Goal: Task Accomplishment & Management: Manage account settings

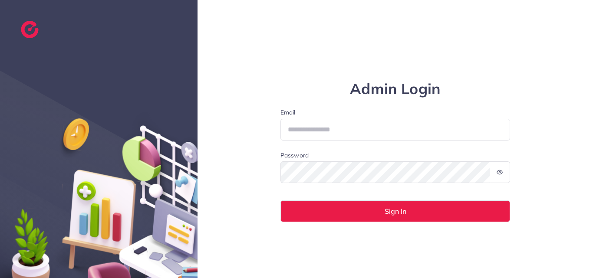
type input "**********"
click at [362, 152] on div "Password" at bounding box center [396, 156] width 230 height 10
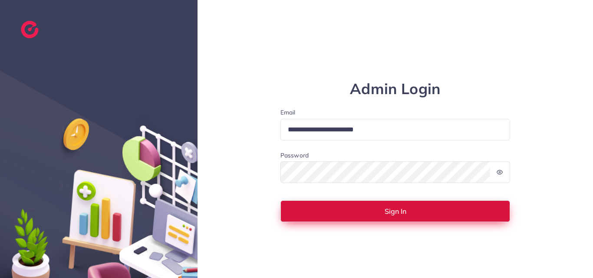
click at [358, 205] on button "Sign In" at bounding box center [396, 212] width 230 height 22
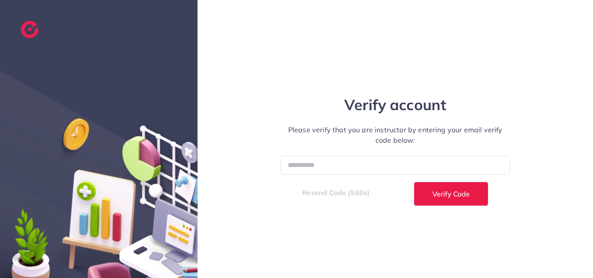
click at [338, 154] on div "Verify account Please verify that you are instructor by entering your email ver…" at bounding box center [395, 139] width 261 height 134
drag, startPoint x: 338, startPoint y: 154, endPoint x: 335, endPoint y: 166, distance: 12.1
click at [338, 154] on div "Verify account Please verify that you are instructor by entering your email ver…" at bounding box center [395, 139] width 261 height 134
click at [331, 167] on input "number" at bounding box center [396, 165] width 230 height 19
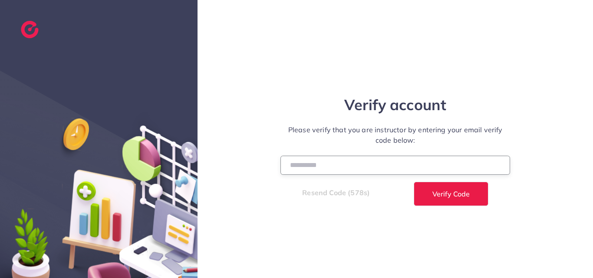
paste input "******"
type input "******"
drag, startPoint x: 331, startPoint y: 167, endPoint x: 343, endPoint y: 68, distance: 99.8
click at [343, 68] on div "Verify account Please verify that you are instructor by entering your email ver…" at bounding box center [396, 139] width 396 height 278
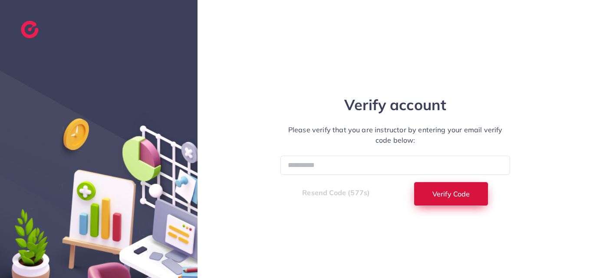
click at [441, 191] on span "Verify Code" at bounding box center [451, 194] width 37 height 7
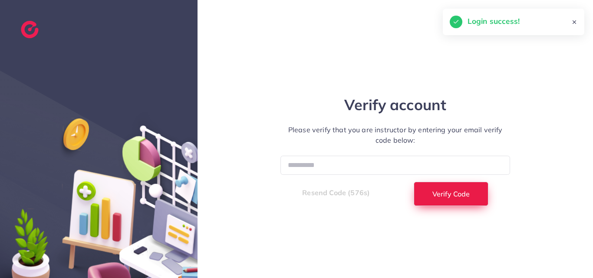
select select "*"
select select "****"
select select "*"
select select "****"
select select "*"
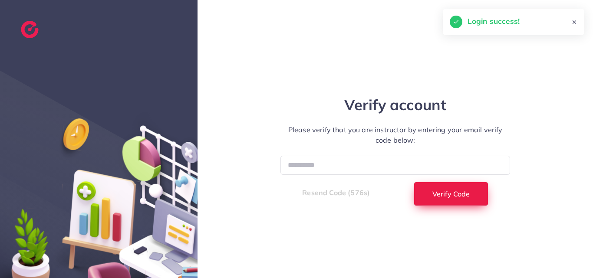
select select "****"
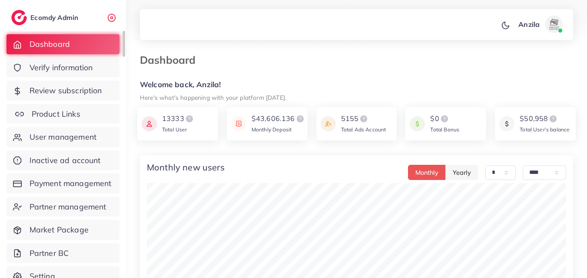
click at [49, 109] on span "Product Links" at bounding box center [56, 114] width 49 height 11
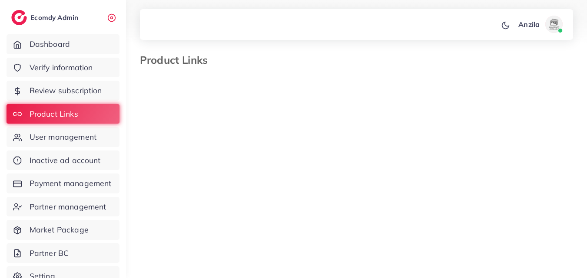
select select "*********"
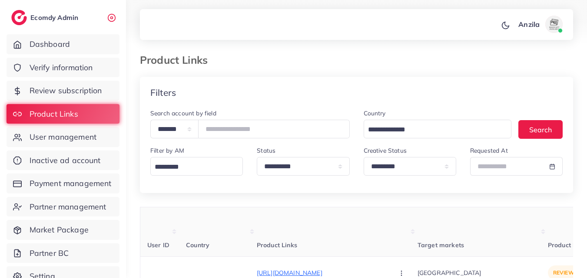
click at [418, 222] on th "Target markets" at bounding box center [483, 233] width 130 height 50
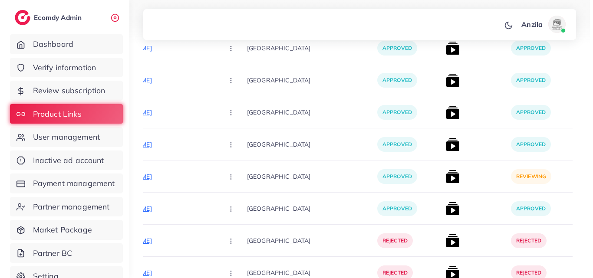
scroll to position [948, 0]
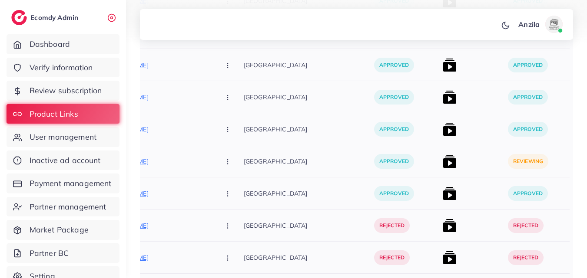
click at [443, 159] on img at bounding box center [450, 162] width 14 height 14
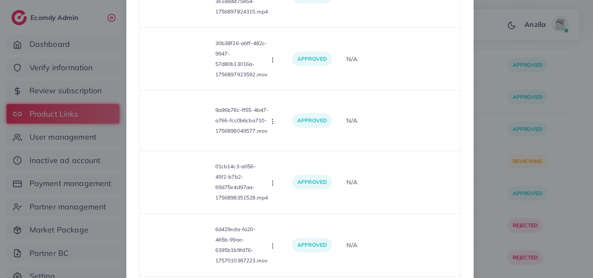
scroll to position [8368, 0]
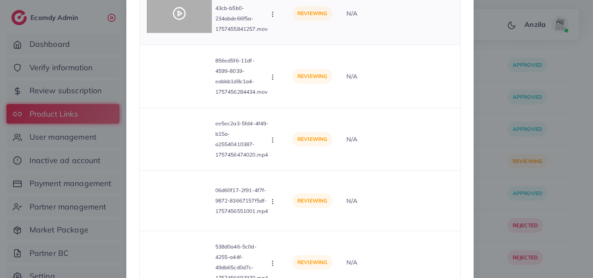
click at [185, 23] on video at bounding box center [179, 13] width 65 height 39
click at [180, 21] on div at bounding box center [179, 13] width 65 height 39
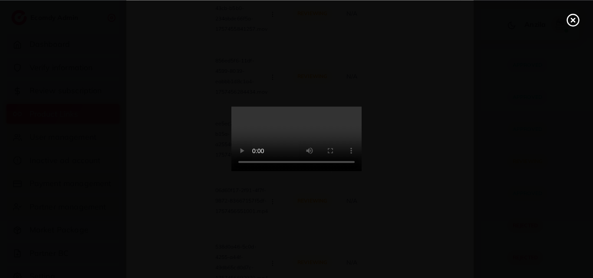
click at [276, 133] on video at bounding box center [297, 139] width 130 height 65
click at [276, 131] on video at bounding box center [297, 139] width 130 height 65
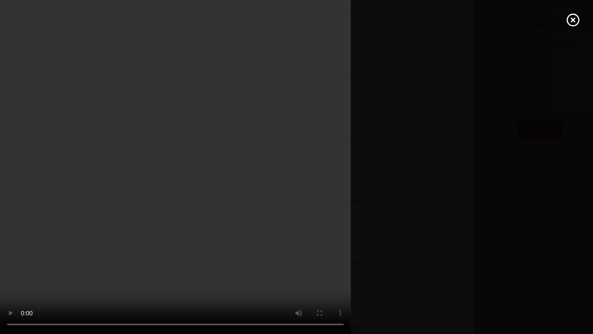
click at [268, 188] on video at bounding box center [296, 167] width 593 height 334
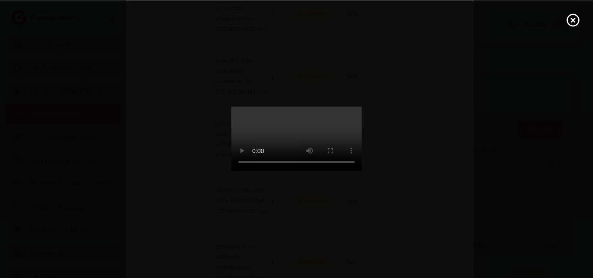
click at [569, 22] on icon at bounding box center [574, 20] width 14 height 14
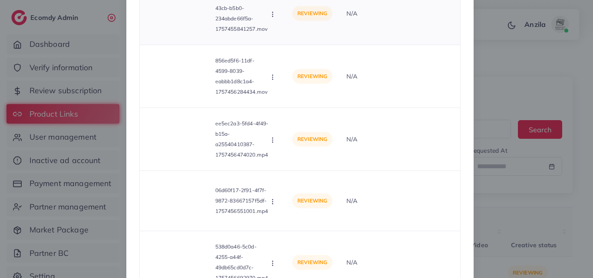
click at [271, 17] on icon "button" at bounding box center [272, 14] width 7 height 7
click at [275, 35] on link "Approve" at bounding box center [303, 35] width 69 height 19
click at [269, 79] on icon "button" at bounding box center [272, 77] width 7 height 7
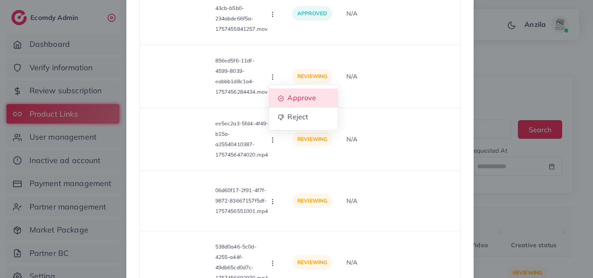
drag, startPoint x: 283, startPoint y: 98, endPoint x: 399, endPoint y: 107, distance: 116.3
click at [283, 99] on link "Approve" at bounding box center [303, 98] width 69 height 19
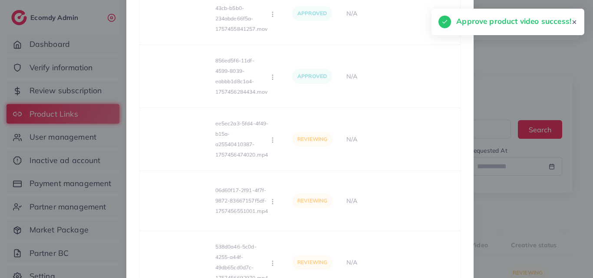
click at [360, 126] on td "N/A" at bounding box center [400, 139] width 121 height 63
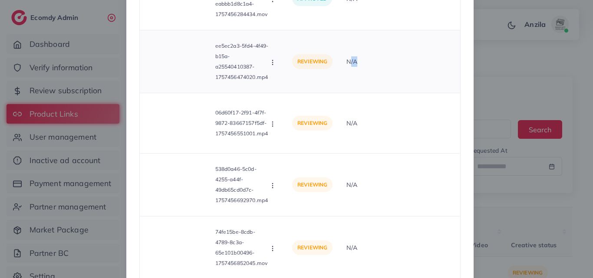
scroll to position [8498, 0]
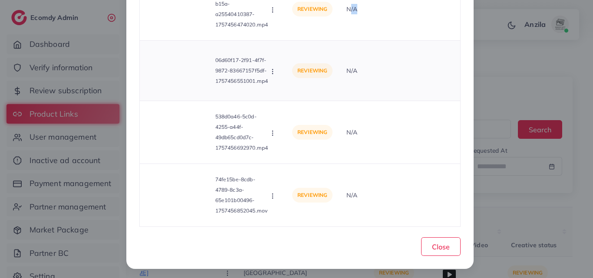
click at [271, 71] on icon "button" at bounding box center [272, 71] width 7 height 7
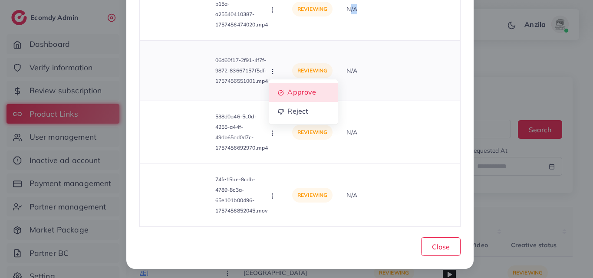
click at [275, 88] on link "Approve" at bounding box center [303, 92] width 69 height 19
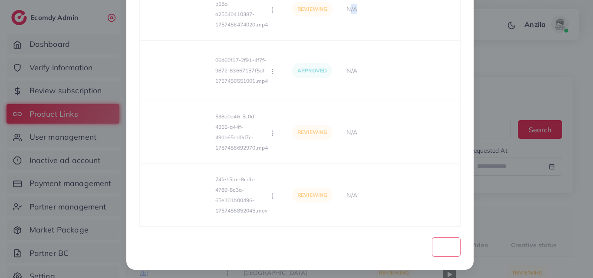
click at [271, 134] on icon "button" at bounding box center [272, 133] width 7 height 7
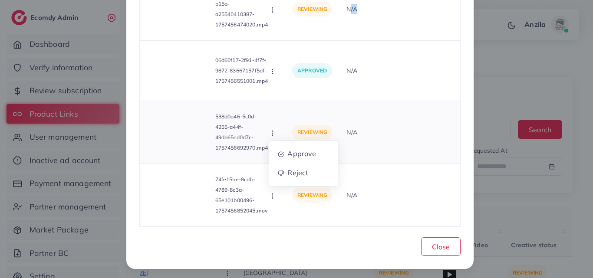
click at [272, 136] on icon "button" at bounding box center [272, 133] width 7 height 7
click at [288, 155] on span "Approve" at bounding box center [302, 153] width 29 height 9
click at [274, 198] on icon "button" at bounding box center [272, 196] width 7 height 7
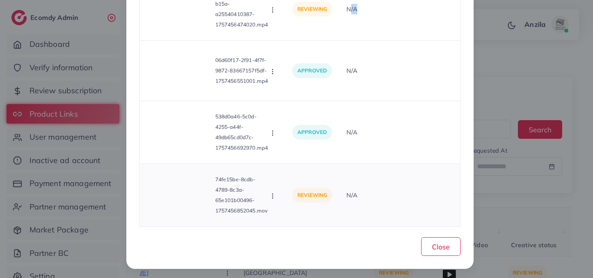
click at [271, 194] on icon "button" at bounding box center [272, 196] width 7 height 7
click at [281, 153] on icon at bounding box center [281, 156] width 6 height 6
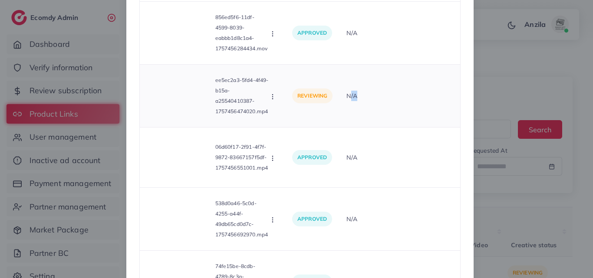
click at [271, 100] on button "button" at bounding box center [274, 96] width 10 height 9
click at [292, 119] on span "Approve" at bounding box center [302, 117] width 29 height 9
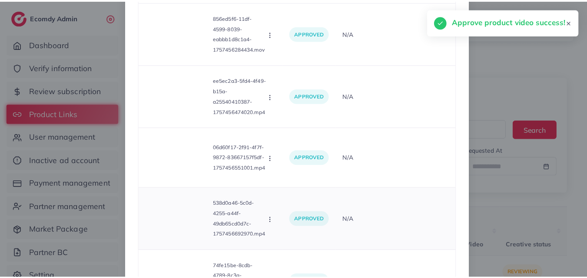
scroll to position [8498, 0]
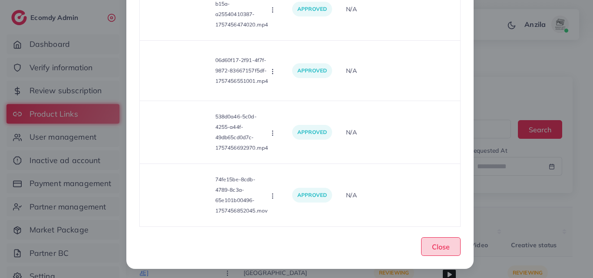
click at [435, 256] on button "Close" at bounding box center [441, 247] width 40 height 19
click at [432, 246] on span "Close" at bounding box center [441, 247] width 18 height 9
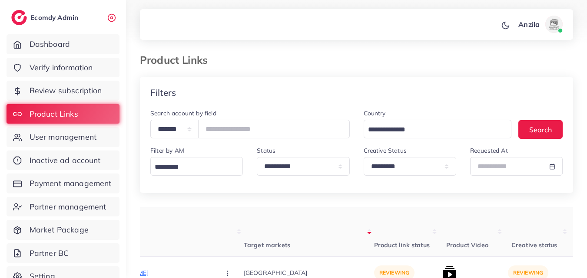
click at [487, 79] on div "Filters" at bounding box center [356, 93] width 433 height 32
drag, startPoint x: 487, startPoint y: 79, endPoint x: 522, endPoint y: 79, distance: 34.8
click at [487, 79] on div "Filters" at bounding box center [356, 93] width 433 height 32
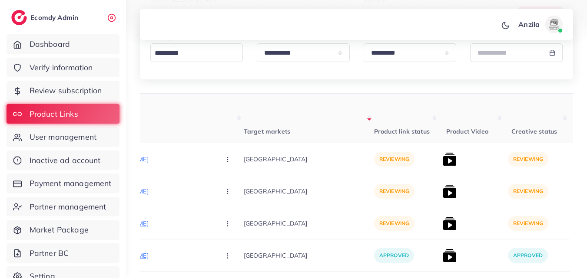
scroll to position [130, 0]
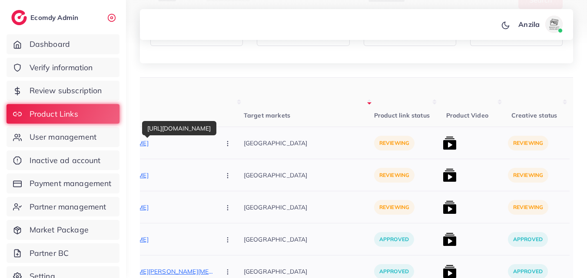
click at [162, 146] on p "[URL][DOMAIN_NAME]" at bounding box center [148, 143] width 130 height 10
click at [213, 148] on button "button" at bounding box center [228, 143] width 30 height 20
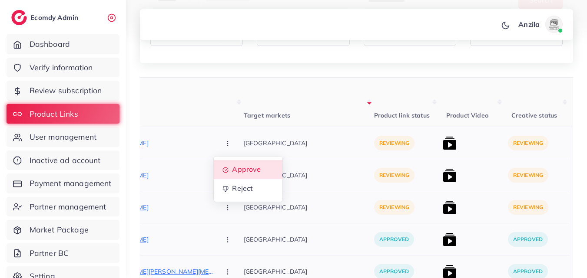
click at [232, 166] on span "Approve" at bounding box center [246, 170] width 29 height 9
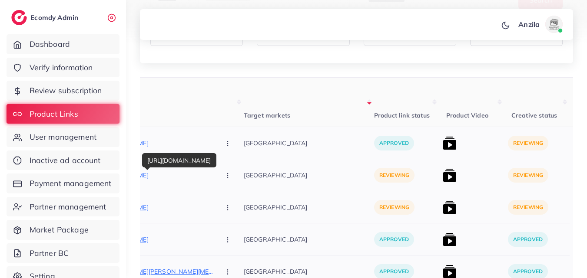
click at [155, 180] on p "[URL][DOMAIN_NAME]" at bounding box center [148, 175] width 130 height 10
click at [224, 176] on icon "button" at bounding box center [227, 175] width 7 height 7
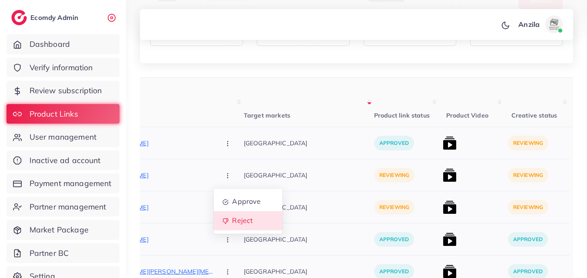
click at [214, 219] on link "Reject" at bounding box center [248, 221] width 69 height 19
click at [0, 0] on div at bounding box center [0, 0] width 0 height 0
click at [224, 177] on icon "button" at bounding box center [227, 175] width 7 height 7
click at [214, 226] on link "Reject" at bounding box center [248, 221] width 69 height 19
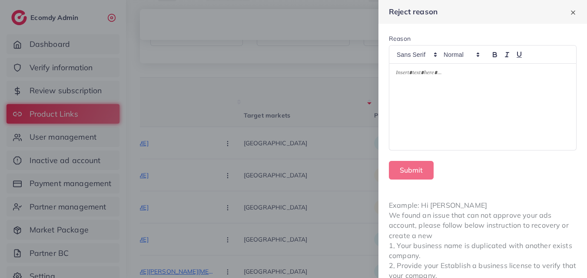
click at [436, 83] on div at bounding box center [482, 107] width 187 height 86
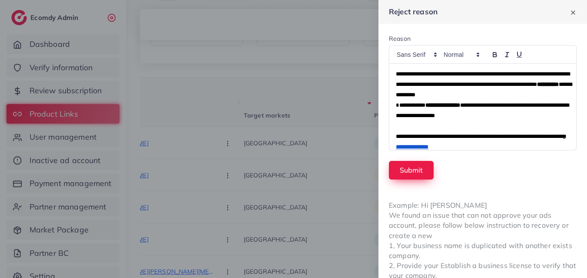
scroll to position [11, 0]
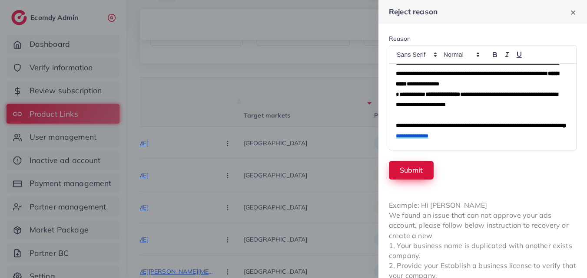
click at [411, 168] on button "Submit" at bounding box center [411, 170] width 45 height 19
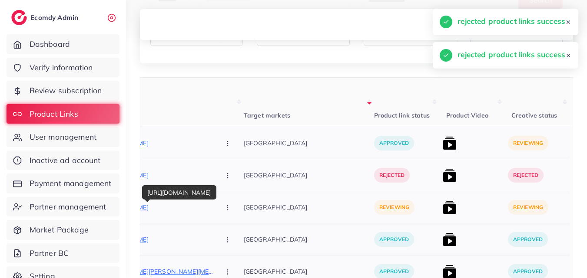
click at [145, 209] on p "[URL][DOMAIN_NAME]" at bounding box center [148, 207] width 130 height 10
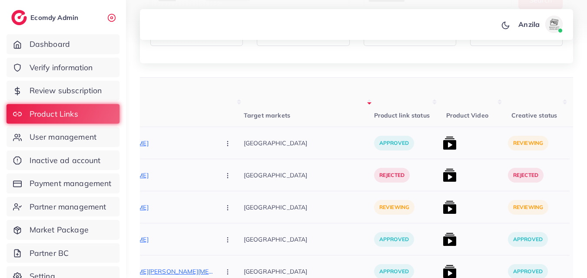
click at [301, 191] on div "[GEOGRAPHIC_DATA]" at bounding box center [309, 175] width 130 height 32
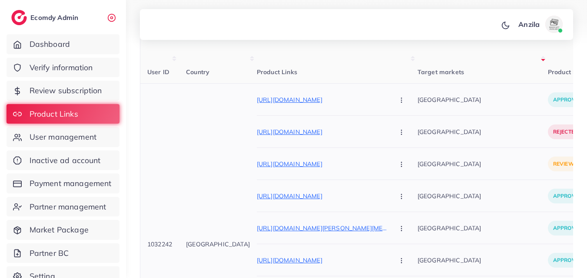
scroll to position [347, 0]
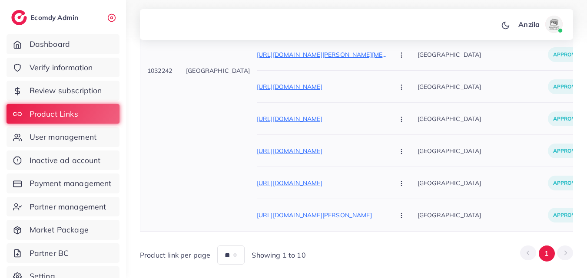
click at [155, 71] on span "1032242" at bounding box center [159, 71] width 25 height 8
copy span "1032242"
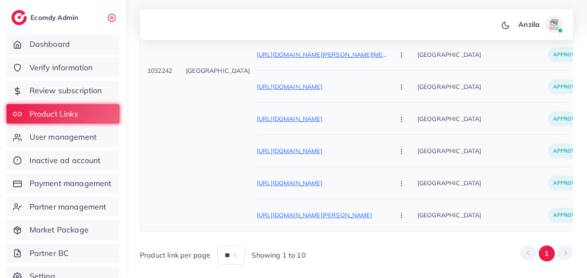
click at [418, 159] on p "[GEOGRAPHIC_DATA]" at bounding box center [483, 151] width 130 height 20
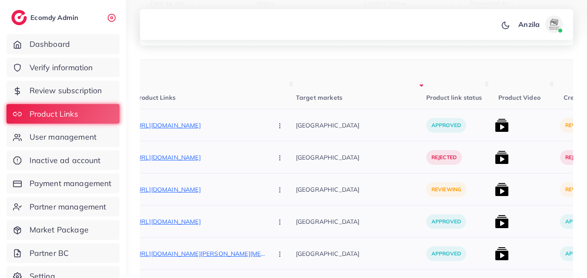
scroll to position [160, 0]
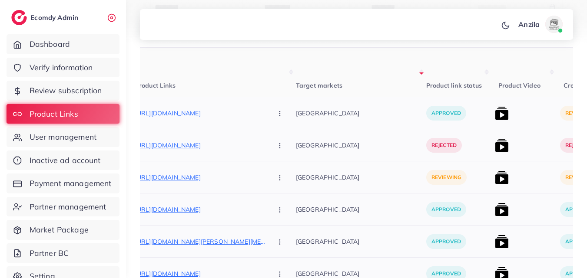
click at [265, 172] on button "button" at bounding box center [280, 178] width 30 height 20
click at [284, 224] on span "Reject" at bounding box center [294, 223] width 21 height 9
click at [0, 0] on div at bounding box center [0, 0] width 0 height 0
click at [276, 176] on icon "button" at bounding box center [279, 178] width 7 height 7
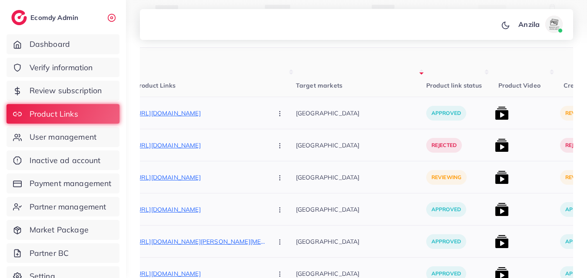
click at [276, 180] on icon "button" at bounding box center [279, 178] width 7 height 7
click at [276, 176] on icon "button" at bounding box center [279, 178] width 7 height 7
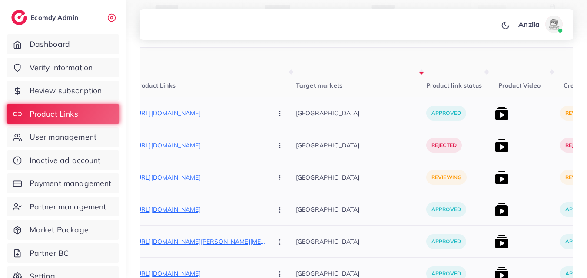
click at [276, 175] on icon "button" at bounding box center [279, 178] width 7 height 7
click at [265, 178] on button "button" at bounding box center [280, 178] width 30 height 20
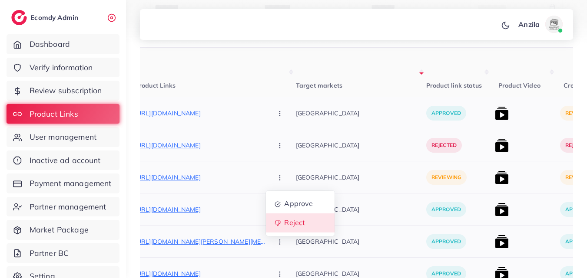
click at [266, 225] on link "Reject" at bounding box center [300, 223] width 69 height 19
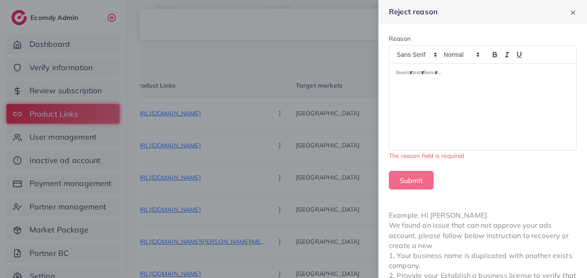
click at [408, 89] on div at bounding box center [482, 107] width 187 height 86
click at [444, 179] on div "Submit" at bounding box center [483, 180] width 188 height 19
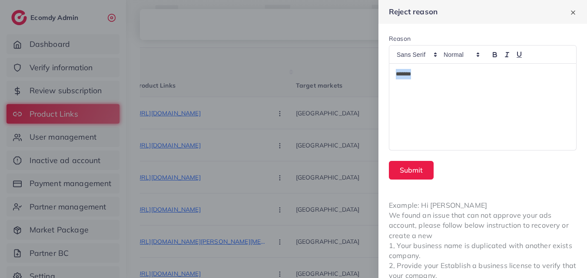
drag, startPoint x: 436, startPoint y: 70, endPoint x: 369, endPoint y: 73, distance: 67.0
click at [370, 0] on div "Reject reason Reason ******* Submit Example: Hi [PERSON_NAME] We found an issue…" at bounding box center [293, 0] width 587 height 0
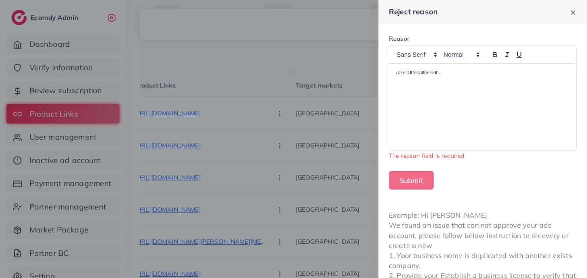
click at [396, 98] on div at bounding box center [482, 107] width 187 height 86
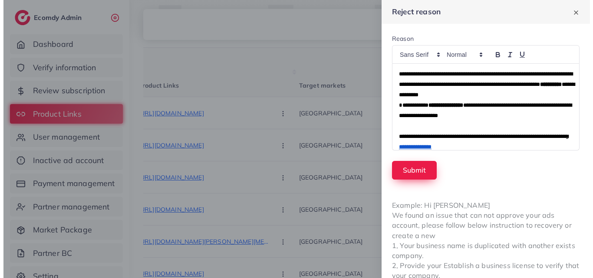
scroll to position [11, 0]
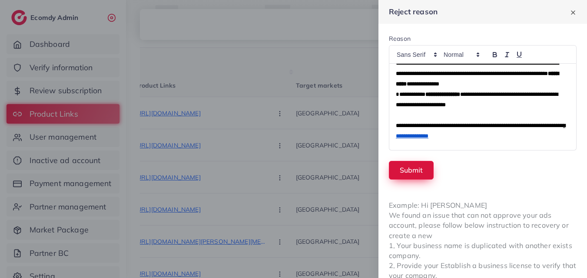
click at [414, 174] on button "Submit" at bounding box center [411, 170] width 45 height 19
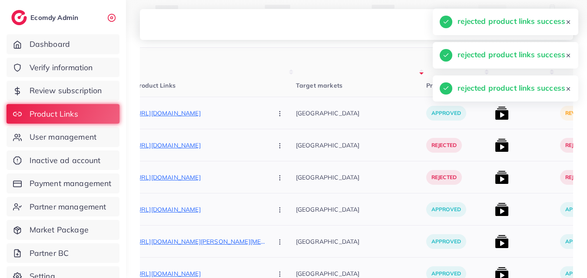
click at [495, 113] on img at bounding box center [502, 113] width 14 height 14
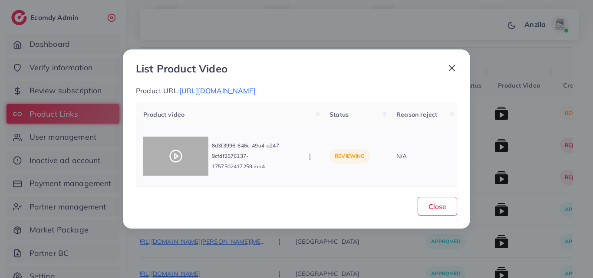
click at [174, 162] on circle at bounding box center [176, 157] width 12 height 12
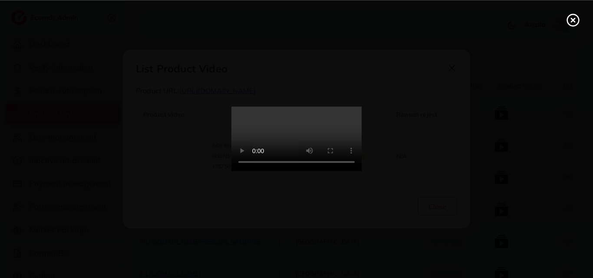
click at [281, 132] on video at bounding box center [297, 139] width 130 height 65
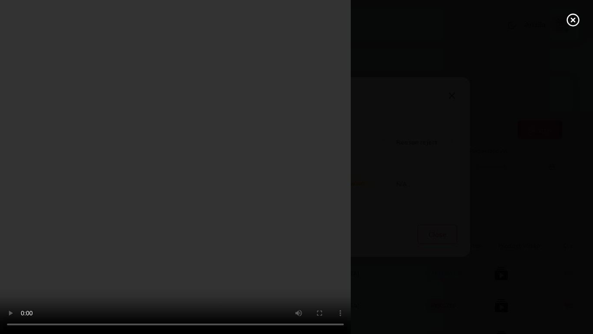
click at [562, 272] on video at bounding box center [296, 167] width 593 height 334
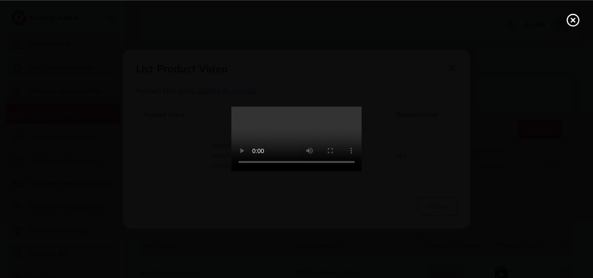
click at [575, 21] on line at bounding box center [573, 19] width 3 height 3
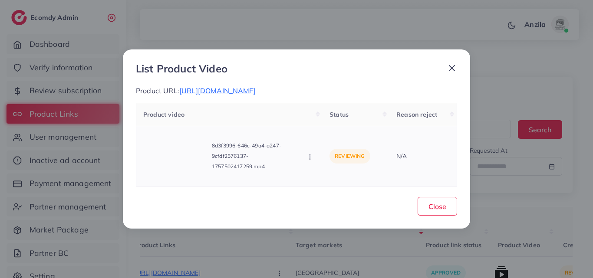
click at [308, 154] on icon "button" at bounding box center [310, 157] width 7 height 7
click at [318, 118] on icon at bounding box center [319, 119] width 6 height 6
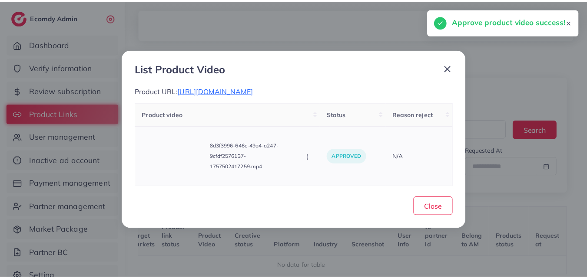
scroll to position [0, 101]
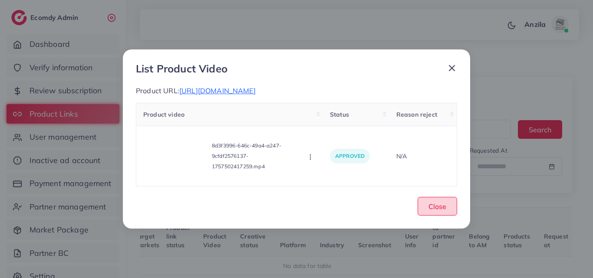
click at [439, 207] on span "Close" at bounding box center [438, 206] width 18 height 9
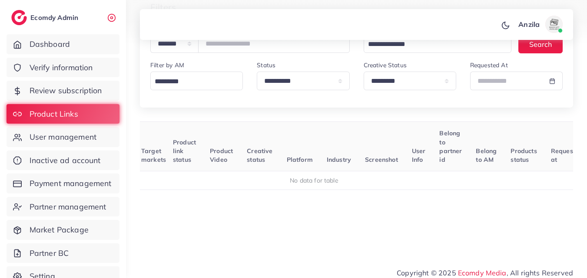
scroll to position [91, 0]
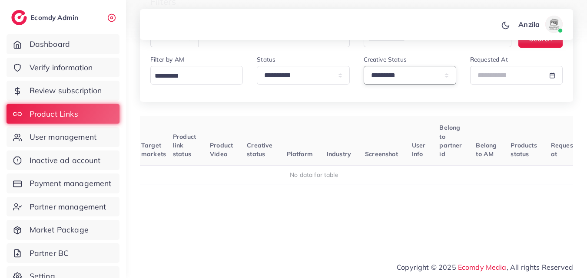
click at [434, 73] on select "**********" at bounding box center [410, 75] width 93 height 19
click at [364, 66] on select "**********" at bounding box center [410, 75] width 93 height 19
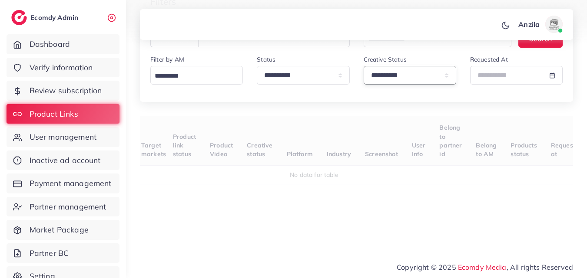
click at [430, 77] on select "**********" at bounding box center [410, 75] width 93 height 19
drag, startPoint x: 430, startPoint y: 77, endPoint x: 430, endPoint y: 114, distance: 36.5
click at [430, 77] on select "**********" at bounding box center [410, 75] width 93 height 19
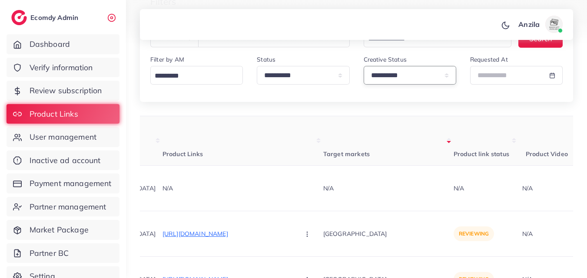
click at [415, 80] on select "**********" at bounding box center [410, 75] width 93 height 19
drag, startPoint x: 415, startPoint y: 80, endPoint x: 414, endPoint y: 111, distance: 31.3
click at [415, 80] on select "**********" at bounding box center [410, 75] width 93 height 19
click at [405, 76] on select "**********" at bounding box center [410, 75] width 93 height 19
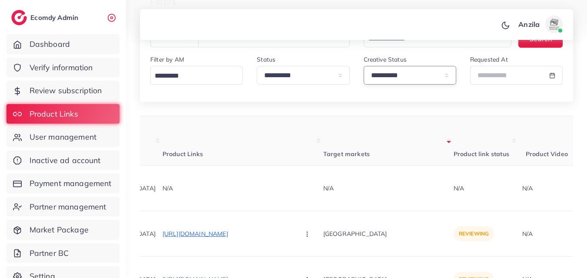
click at [408, 80] on select "**********" at bounding box center [410, 75] width 93 height 19
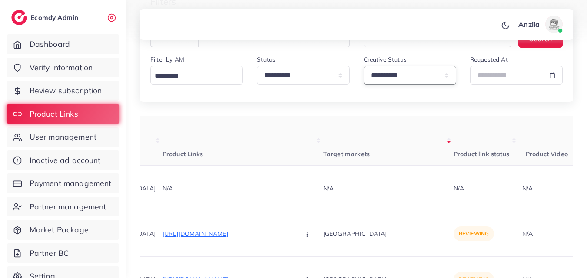
click at [408, 80] on select "**********" at bounding box center [410, 75] width 93 height 19
click at [411, 79] on select "**********" at bounding box center [410, 75] width 93 height 19
select select "*********"
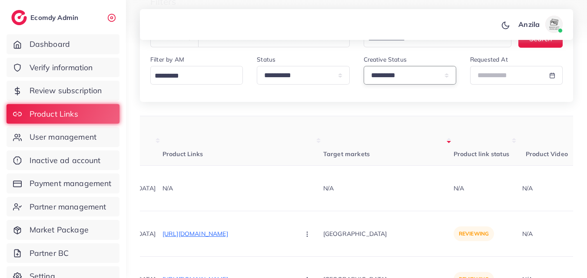
click at [364, 66] on select "**********" at bounding box center [410, 75] width 93 height 19
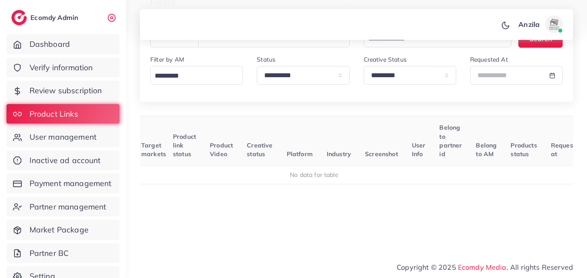
click at [506, 199] on div "User ID Country Product Links Target markets Product link status Product Video …" at bounding box center [356, 178] width 433 height 125
click at [378, 75] on select "**********" at bounding box center [410, 75] width 93 height 19
click at [364, 66] on select "**********" at bounding box center [410, 75] width 93 height 19
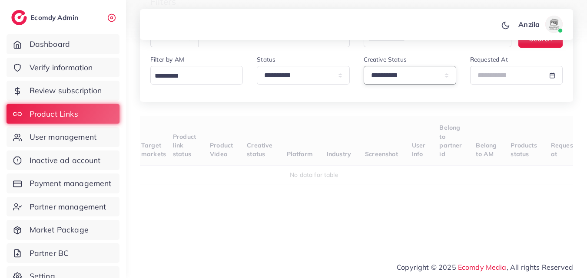
click at [392, 75] on select "**********" at bounding box center [410, 75] width 93 height 19
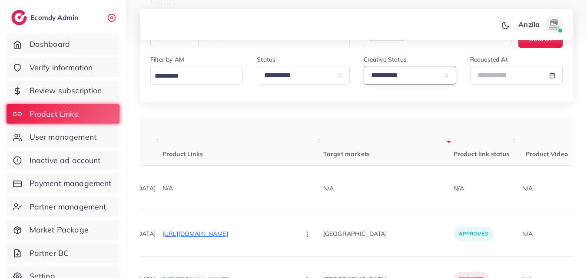
select select "*********"
click at [364, 66] on select "**********" at bounding box center [410, 75] width 93 height 19
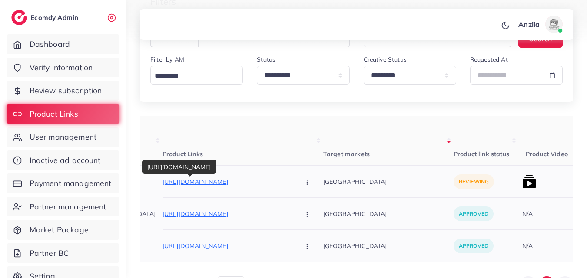
click at [231, 186] on p "[URL][DOMAIN_NAME]" at bounding box center [227, 182] width 130 height 10
click at [293, 186] on button "button" at bounding box center [308, 182] width 30 height 20
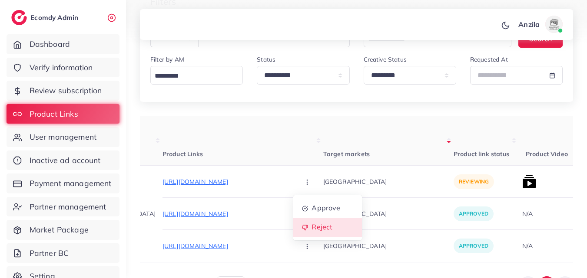
drag, startPoint x: 291, startPoint y: 222, endPoint x: 288, endPoint y: 215, distance: 6.8
click at [293, 222] on link "Reject" at bounding box center [327, 227] width 69 height 19
click at [0, 0] on div at bounding box center [0, 0] width 0 height 0
click at [304, 182] on icon "button" at bounding box center [307, 182] width 7 height 7
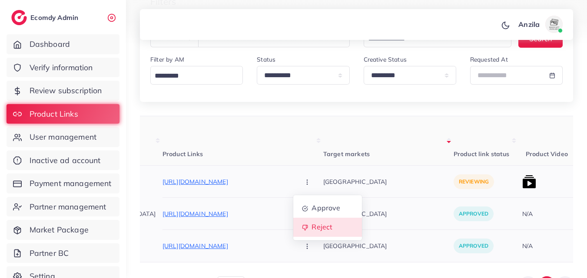
click at [312, 225] on span "Reject" at bounding box center [322, 227] width 21 height 9
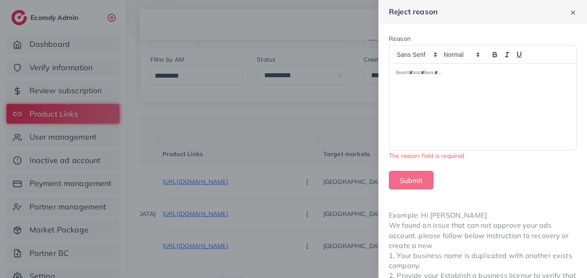
click at [420, 116] on div at bounding box center [482, 107] width 187 height 86
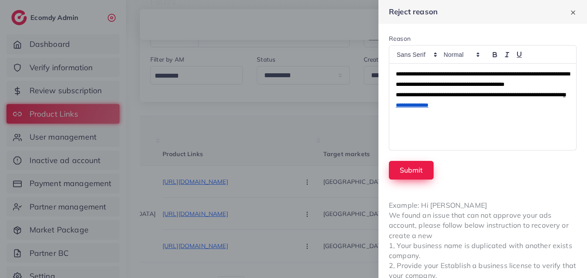
scroll to position [0, 0]
click at [419, 178] on button "Submit" at bounding box center [411, 170] width 45 height 19
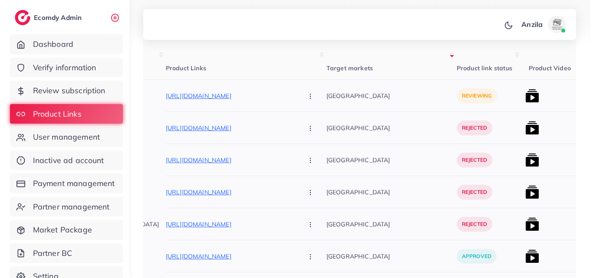
scroll to position [171, 0]
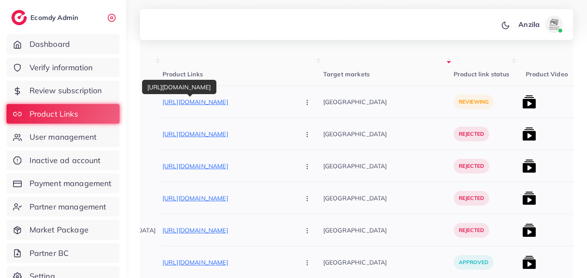
click at [233, 99] on p "[URL][DOMAIN_NAME]" at bounding box center [227, 102] width 130 height 10
click at [293, 107] on button "button" at bounding box center [308, 102] width 30 height 20
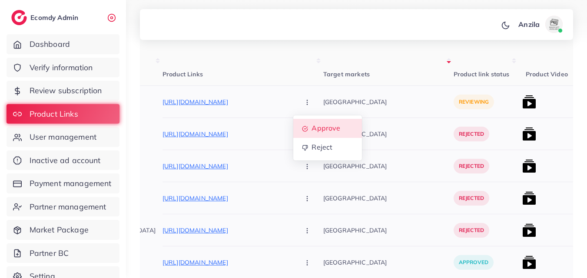
click at [312, 126] on span "Approve" at bounding box center [326, 128] width 29 height 9
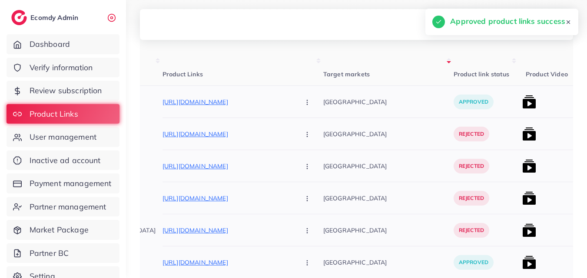
click at [522, 101] on img at bounding box center [529, 102] width 14 height 14
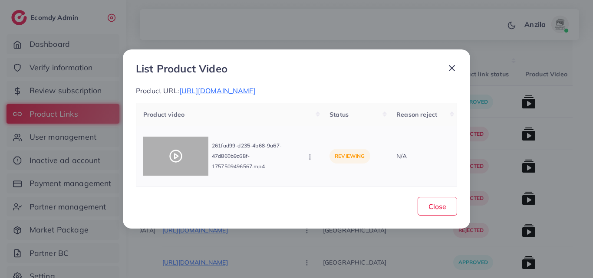
click at [191, 162] on div at bounding box center [175, 156] width 65 height 39
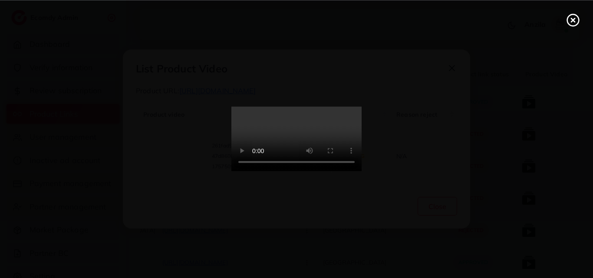
click at [297, 162] on video at bounding box center [297, 139] width 130 height 65
drag, startPoint x: 297, startPoint y: 162, endPoint x: 297, endPoint y: 200, distance: 37.8
click at [297, 162] on video at bounding box center [297, 139] width 130 height 65
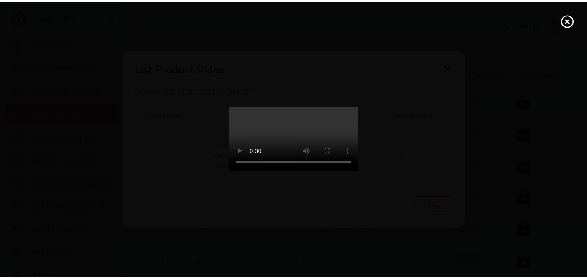
scroll to position [0, 0]
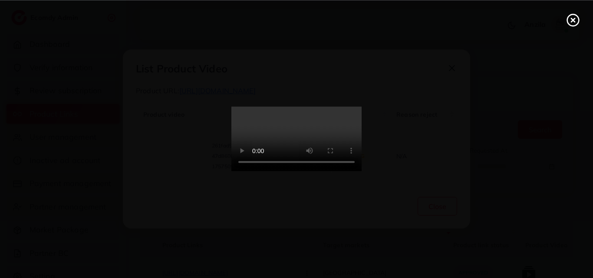
click at [573, 25] on circle at bounding box center [574, 20] width 12 height 12
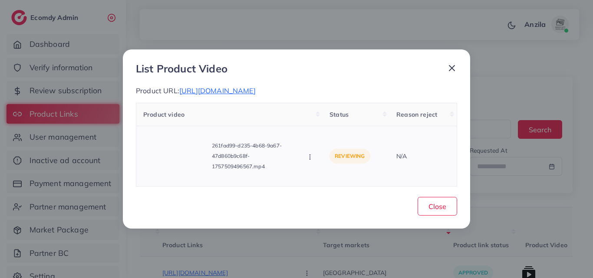
click at [311, 165] on div "261fad99-d235-4b68-9a67-47d860b9c68f-1757509496567.mp4 Approve Reject" at bounding box center [229, 156] width 172 height 46
click at [310, 157] on circle "button" at bounding box center [310, 157] width 0 height 0
click at [333, 138] on span "Reject" at bounding box center [335, 137] width 21 height 9
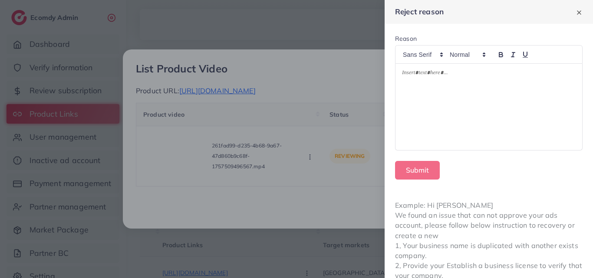
click at [430, 97] on div at bounding box center [489, 107] width 187 height 86
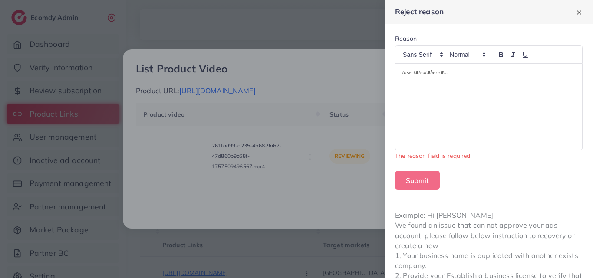
drag, startPoint x: 347, startPoint y: 177, endPoint x: 345, endPoint y: 202, distance: 25.8
click at [345, 202] on div at bounding box center [296, 139] width 593 height 278
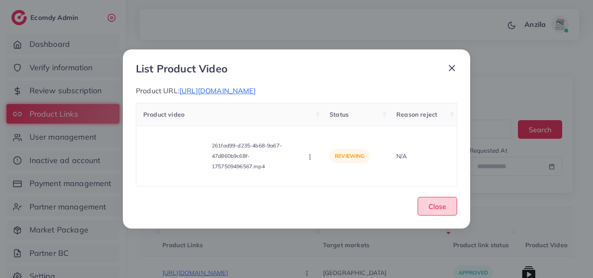
click at [436, 205] on span "Close" at bounding box center [438, 206] width 18 height 9
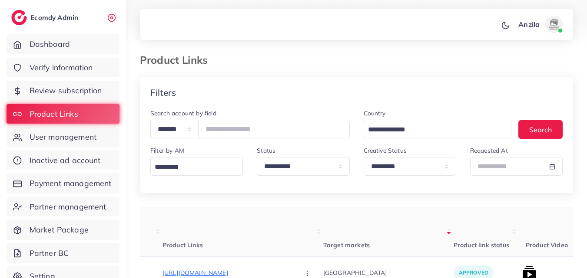
click at [331, 94] on div "Filters" at bounding box center [356, 93] width 433 height 32
click at [520, 59] on div at bounding box center [524, 62] width 112 height 16
click at [282, 96] on div "Filters" at bounding box center [356, 93] width 433 height 32
